Goal: Task Accomplishment & Management: Manage account settings

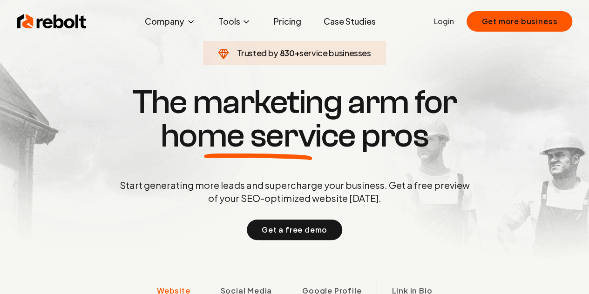
click at [461, 25] on ul "Login Get more business" at bounding box center [503, 21] width 139 height 20
click at [456, 25] on ul "Login Get more business" at bounding box center [503, 21] width 139 height 20
click at [451, 23] on link "Login" at bounding box center [444, 21] width 20 height 11
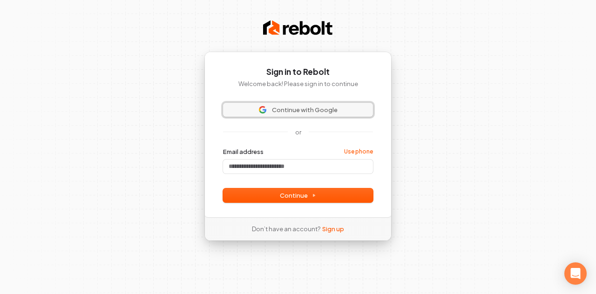
click at [323, 109] on span "Continue with Google" at bounding box center [305, 110] width 66 height 8
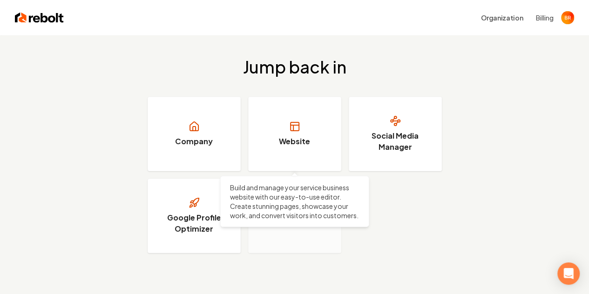
click at [272, 151] on link "Website" at bounding box center [294, 134] width 93 height 75
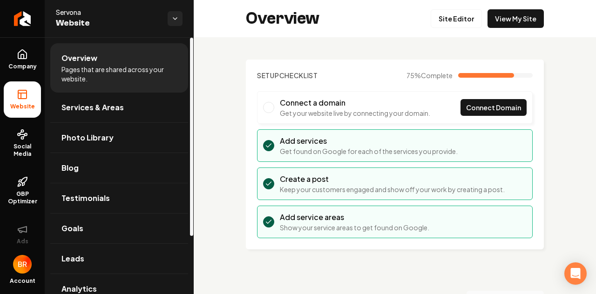
click at [100, 110] on span "Services & Areas" at bounding box center [92, 107] width 62 height 11
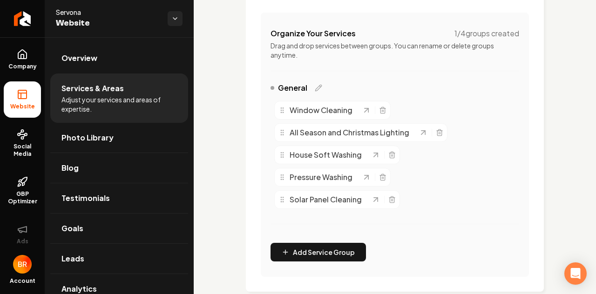
scroll to position [193, 0]
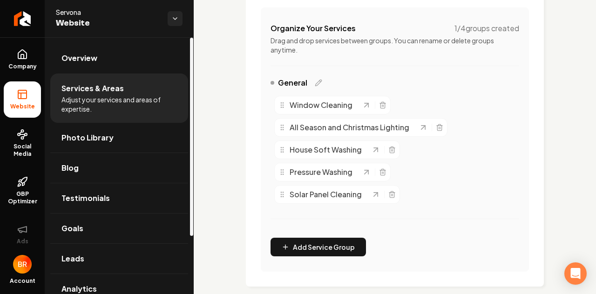
click at [120, 141] on link "Photo Library" at bounding box center [119, 138] width 138 height 30
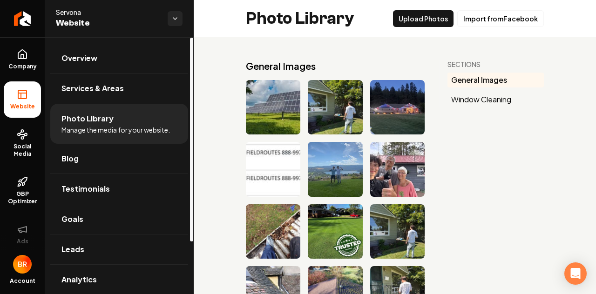
click at [130, 155] on link "Blog" at bounding box center [119, 159] width 138 height 30
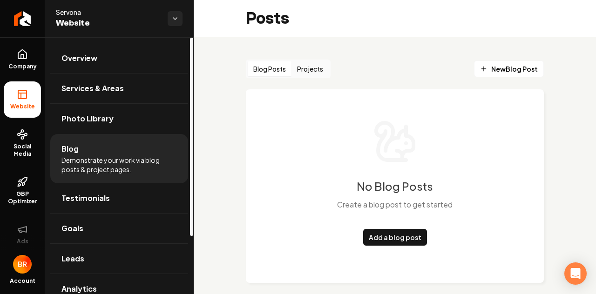
click at [97, 207] on link "Testimonials" at bounding box center [119, 198] width 138 height 30
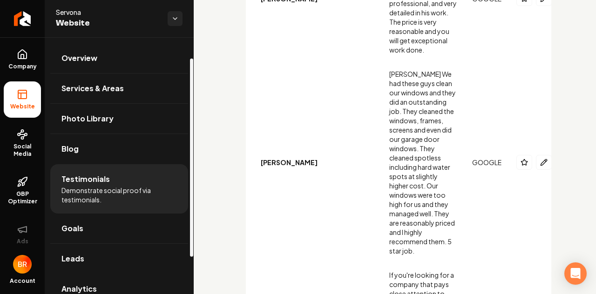
scroll to position [39, 0]
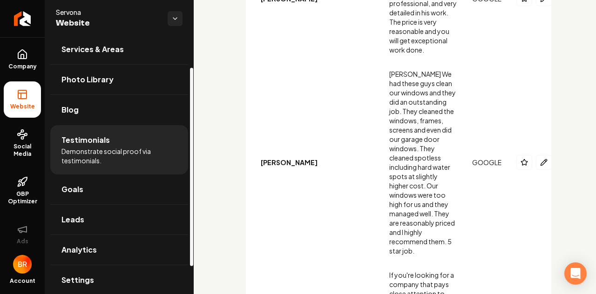
click at [110, 193] on link "Goals" at bounding box center [119, 190] width 138 height 30
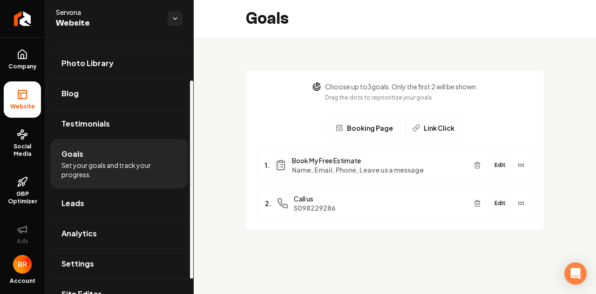
scroll to position [56, 0]
click at [143, 199] on link "Leads" at bounding box center [119, 203] width 138 height 30
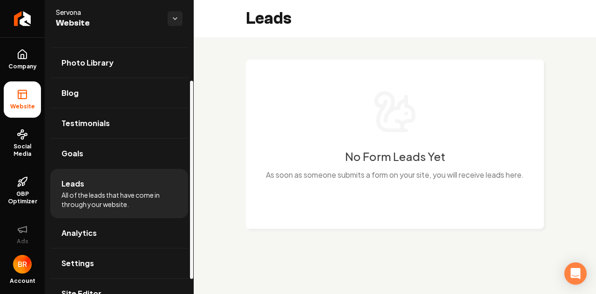
click at [138, 230] on link "Analytics" at bounding box center [119, 233] width 138 height 30
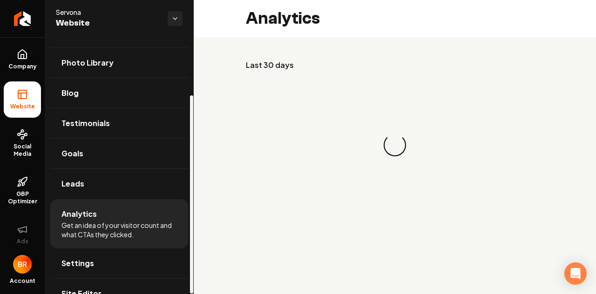
scroll to position [75, 0]
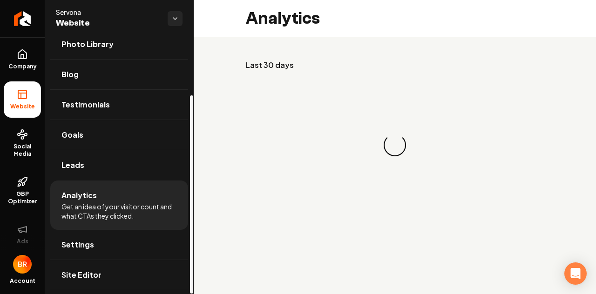
click at [137, 244] on link "Settings" at bounding box center [119, 245] width 138 height 30
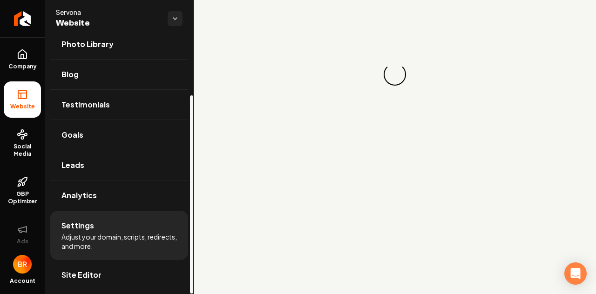
click at [133, 274] on link "Site Editor" at bounding box center [119, 275] width 138 height 30
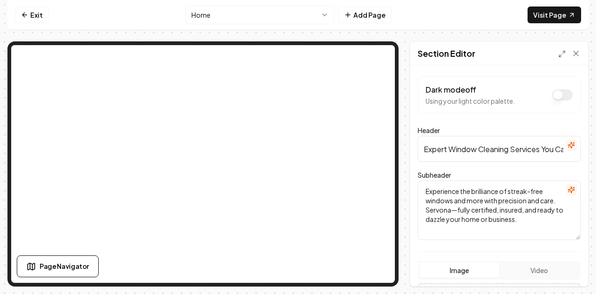
click at [162, 13] on nav "Exit Home Add Page Visit Page" at bounding box center [297, 15] width 581 height 30
click at [571, 50] on div at bounding box center [569, 53] width 22 height 9
click at [581, 54] on div "Section Editor" at bounding box center [499, 53] width 178 height 23
click at [574, 53] on icon at bounding box center [575, 53] width 9 height 9
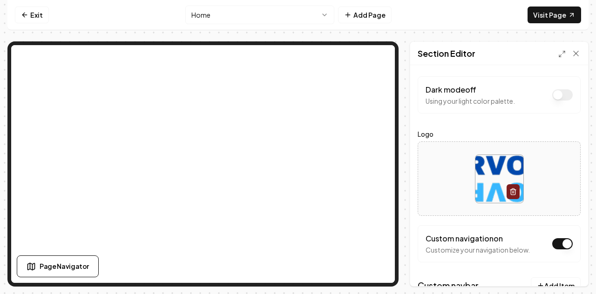
click at [578, 53] on icon at bounding box center [575, 53] width 9 height 9
